Goal: Check status

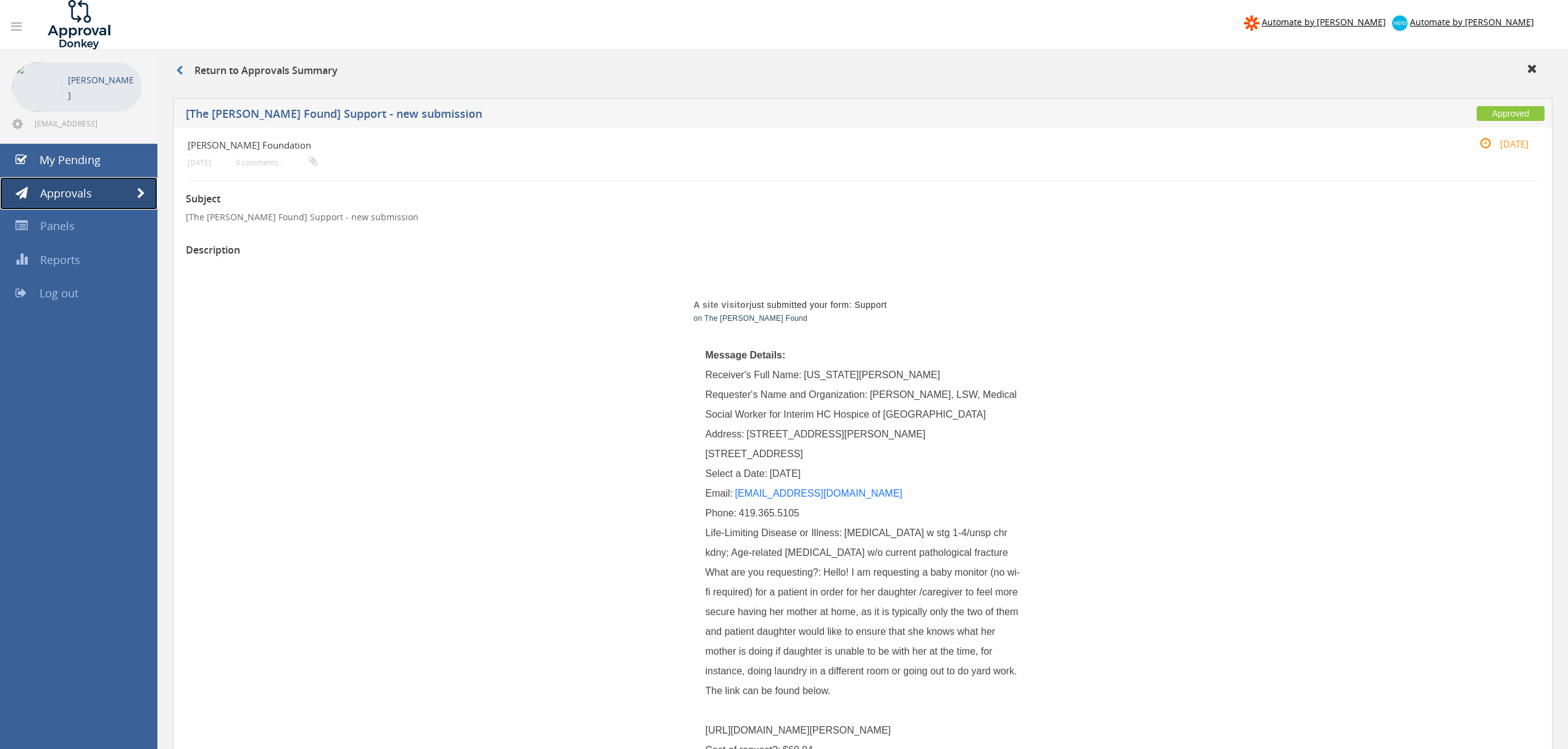
click at [118, 188] on link "Approvals" at bounding box center [79, 193] width 157 height 33
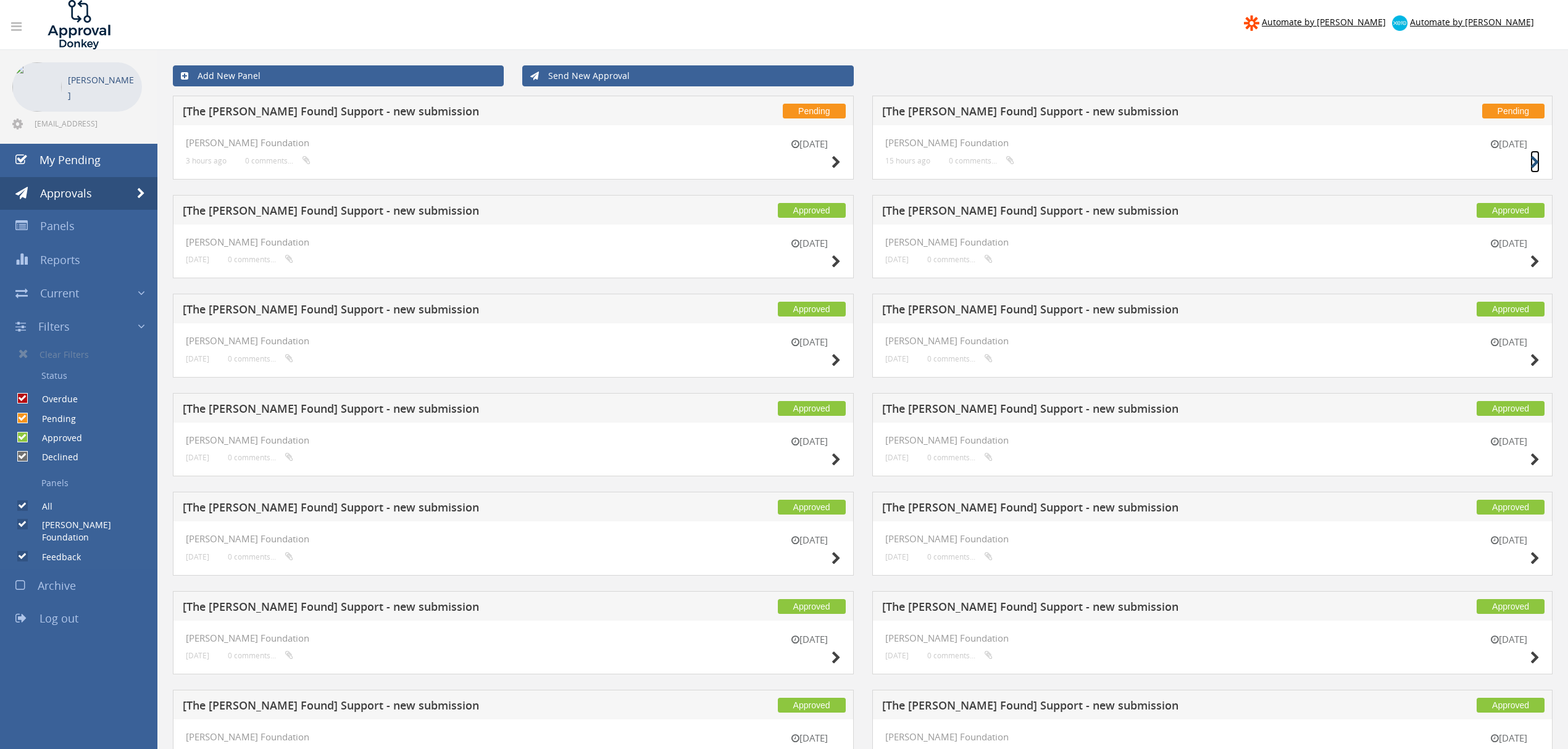
click at [1534, 156] on small at bounding box center [1535, 162] width 10 height 17
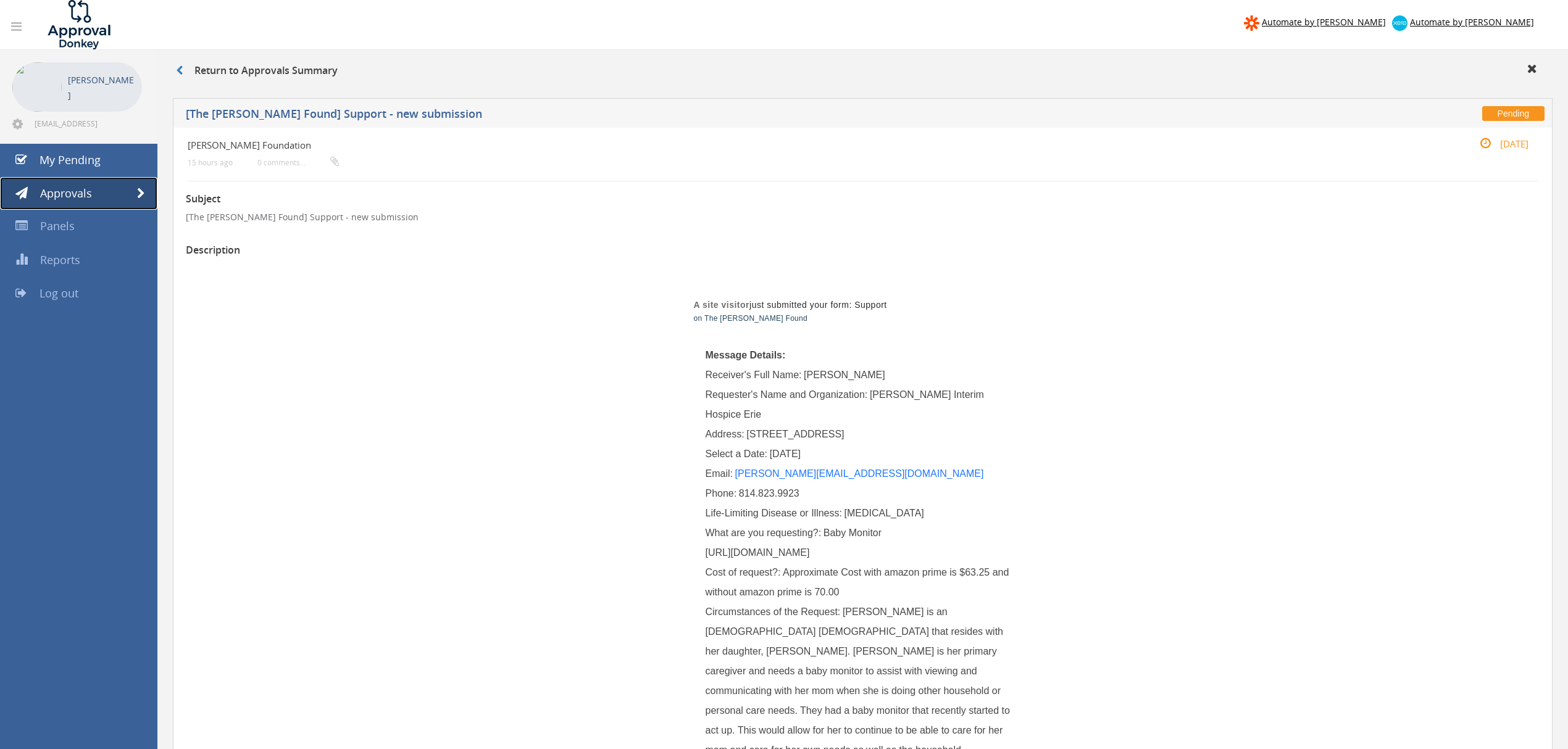
click at [139, 188] on span at bounding box center [141, 193] width 8 height 11
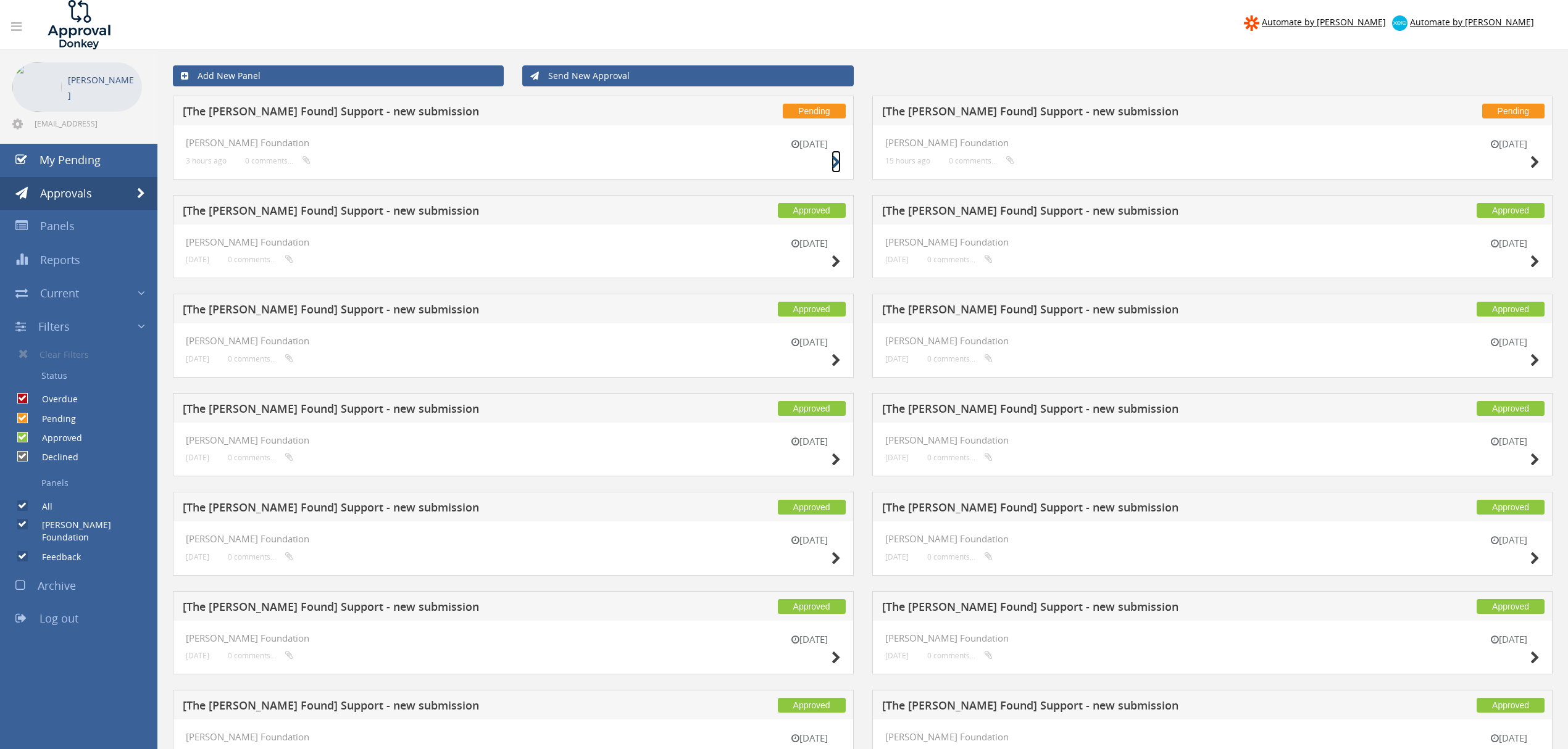
click at [832, 161] on icon at bounding box center [836, 162] width 10 height 13
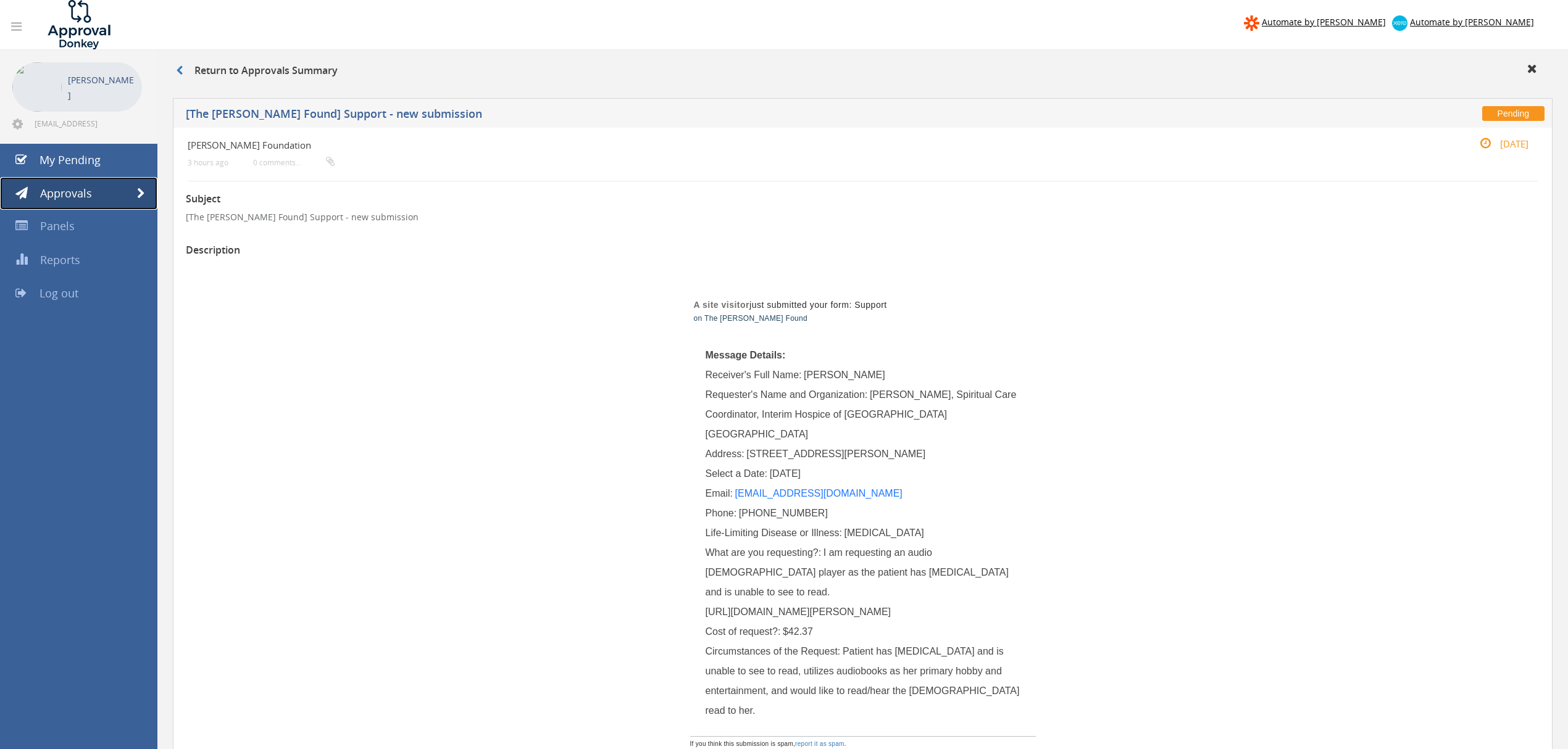
click at [142, 191] on span at bounding box center [141, 193] width 8 height 11
